Goal: Task Accomplishment & Management: Manage account settings

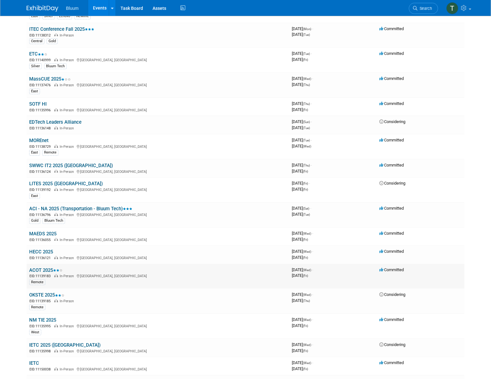
scroll to position [144, 0]
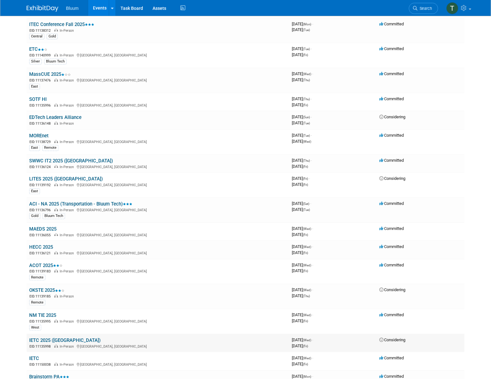
click at [53, 338] on link "IETC 2025 ([GEOGRAPHIC_DATA])" at bounding box center [64, 341] width 71 height 6
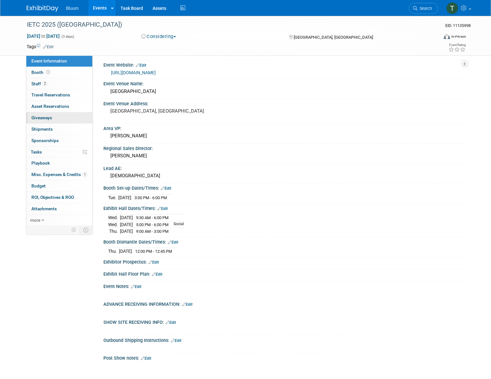
scroll to position [57, 0]
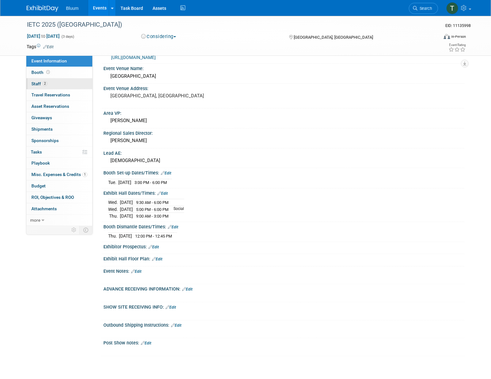
click at [56, 82] on link "2 Staff 2" at bounding box center [59, 83] width 66 height 11
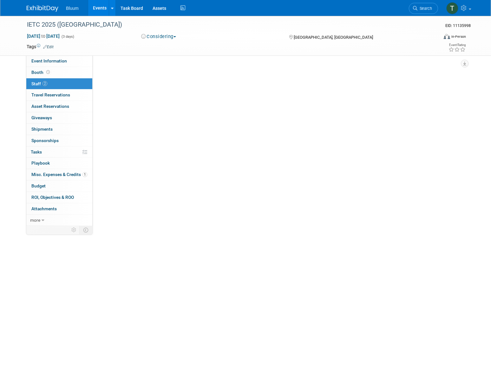
scroll to position [0, 0]
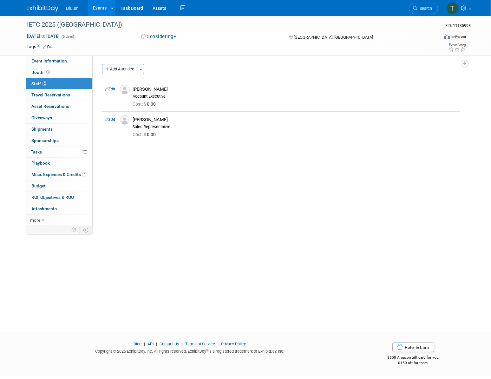
click at [91, 5] on link "Events" at bounding box center [99, 8] width 23 height 16
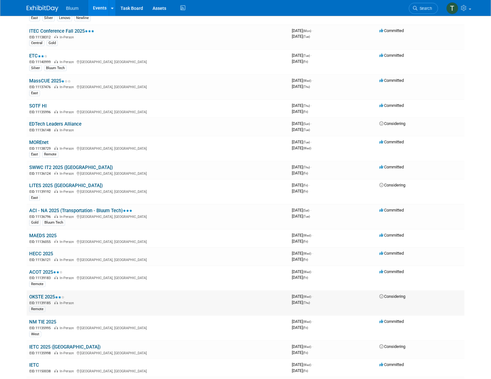
scroll to position [144, 0]
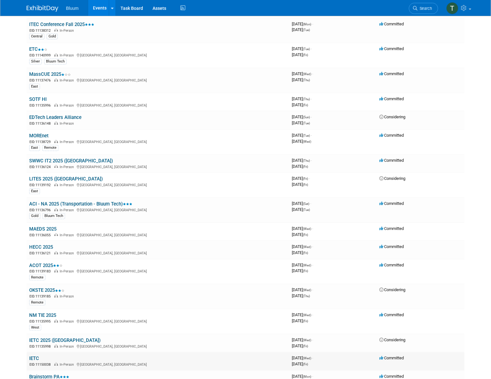
click at [33, 356] on link "IETC" at bounding box center [34, 359] width 10 height 6
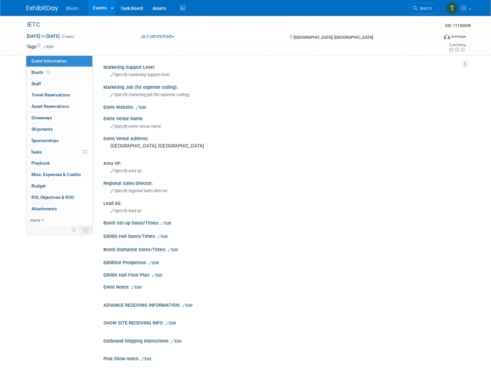
click at [97, 11] on link "Events" at bounding box center [99, 8] width 23 height 16
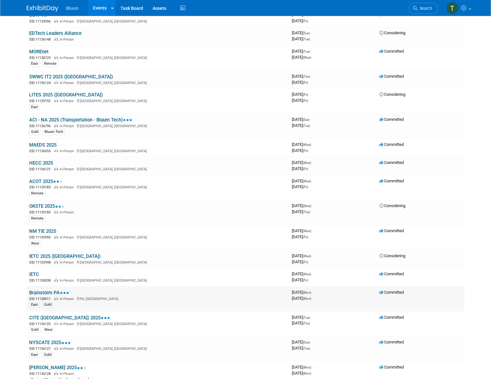
scroll to position [231, 0]
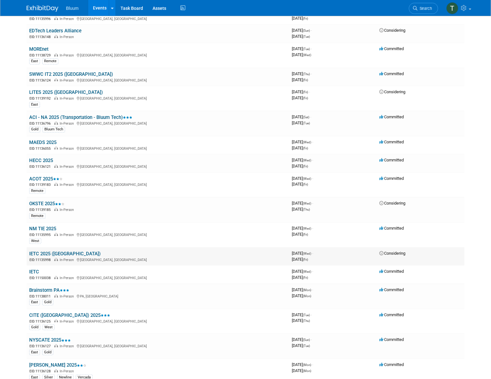
click at [42, 252] on link "IETC 2025 ([GEOGRAPHIC_DATA])" at bounding box center [64, 254] width 71 height 6
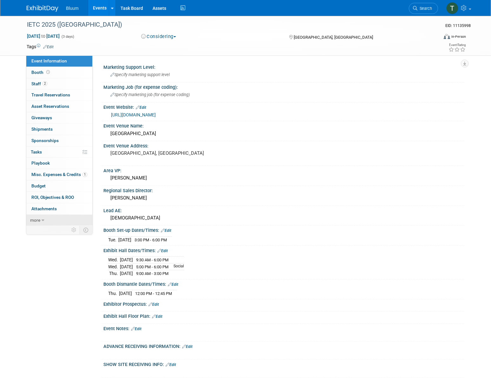
click at [59, 215] on link "more" at bounding box center [59, 220] width 66 height 11
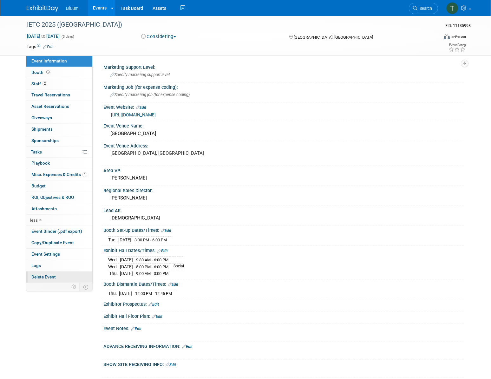
click at [54, 277] on span "Delete Event" at bounding box center [43, 276] width 24 height 5
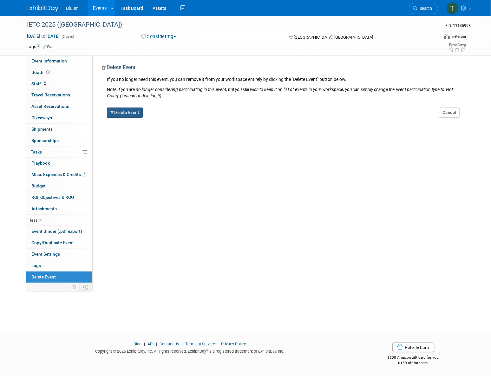
click at [139, 111] on button "Delete Event" at bounding box center [125, 113] width 36 height 10
click at [159, 117] on icon at bounding box center [161, 117] width 4 height 3
